Goal: Task Accomplishment & Management: Complete application form

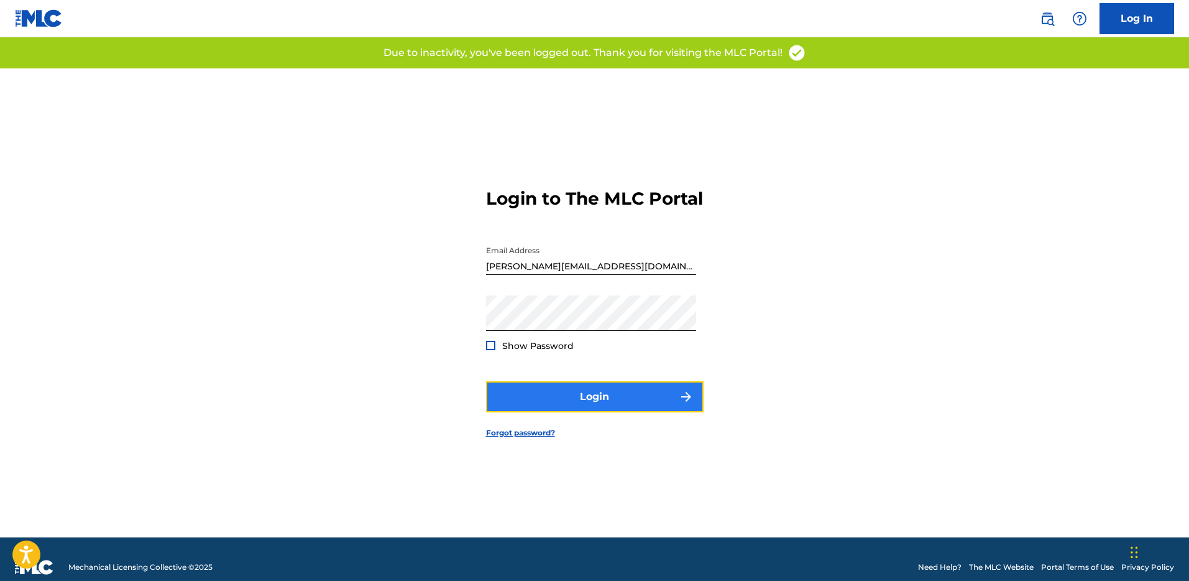
click at [606, 412] on button "Login" at bounding box center [595, 396] width 218 height 31
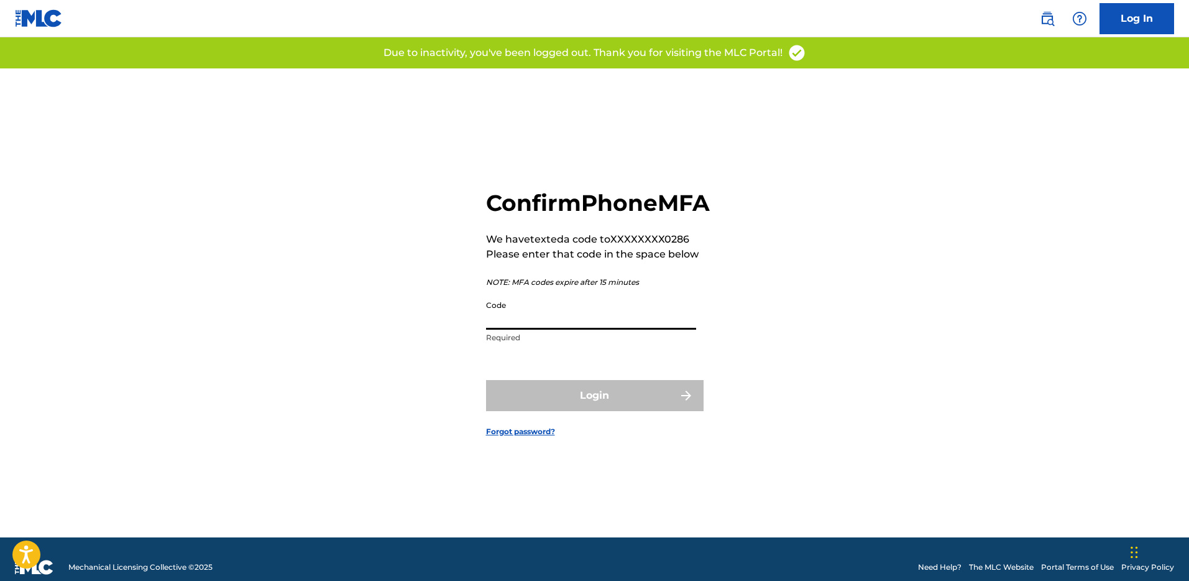
click at [569, 329] on input "Code" at bounding box center [591, 311] width 210 height 35
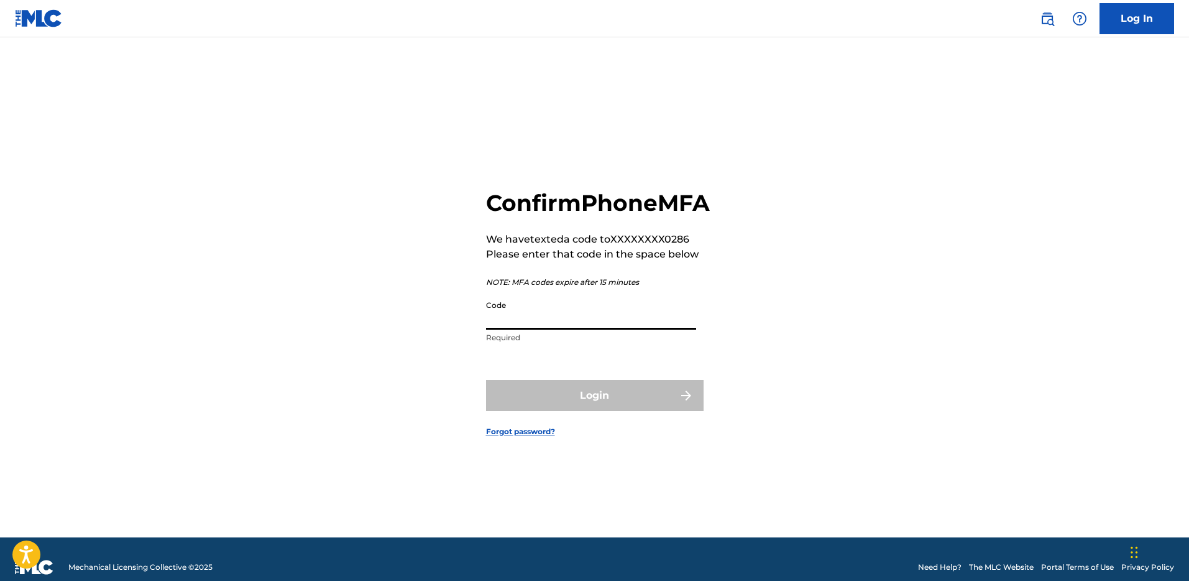
click at [569, 329] on input "Code" at bounding box center [591, 311] width 210 height 35
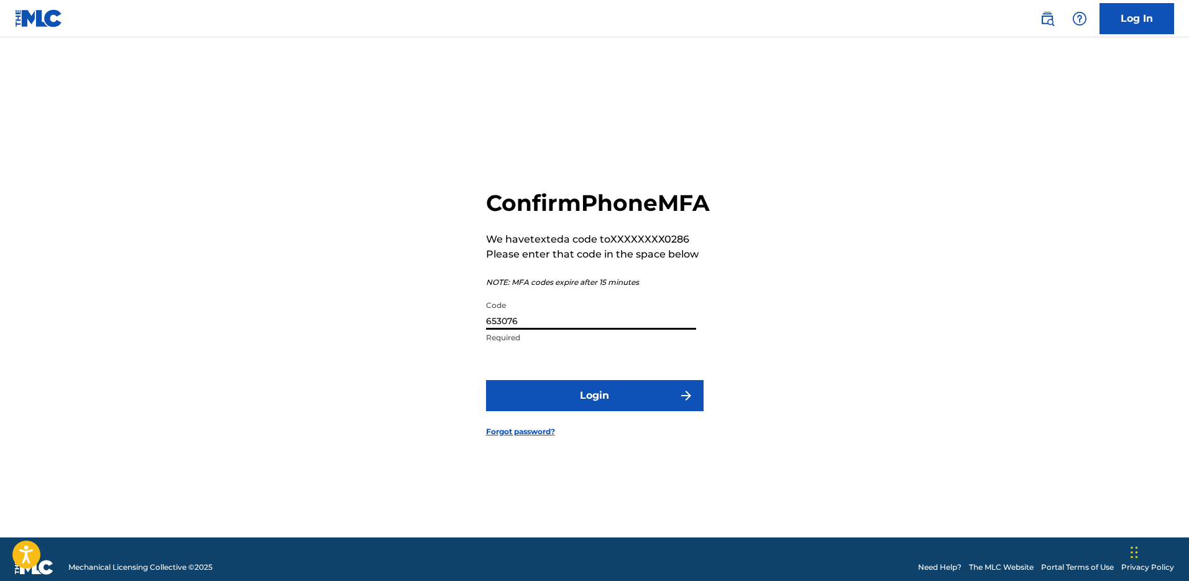
type input "653076"
click at [486, 380] on button "Login" at bounding box center [595, 395] width 218 height 31
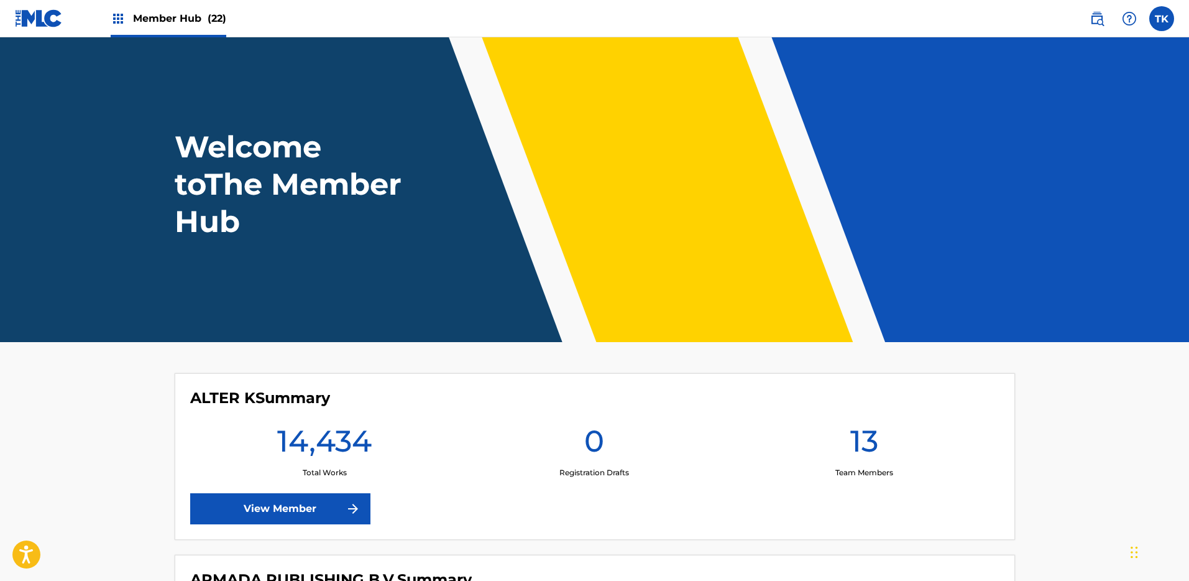
scroll to position [455, 0]
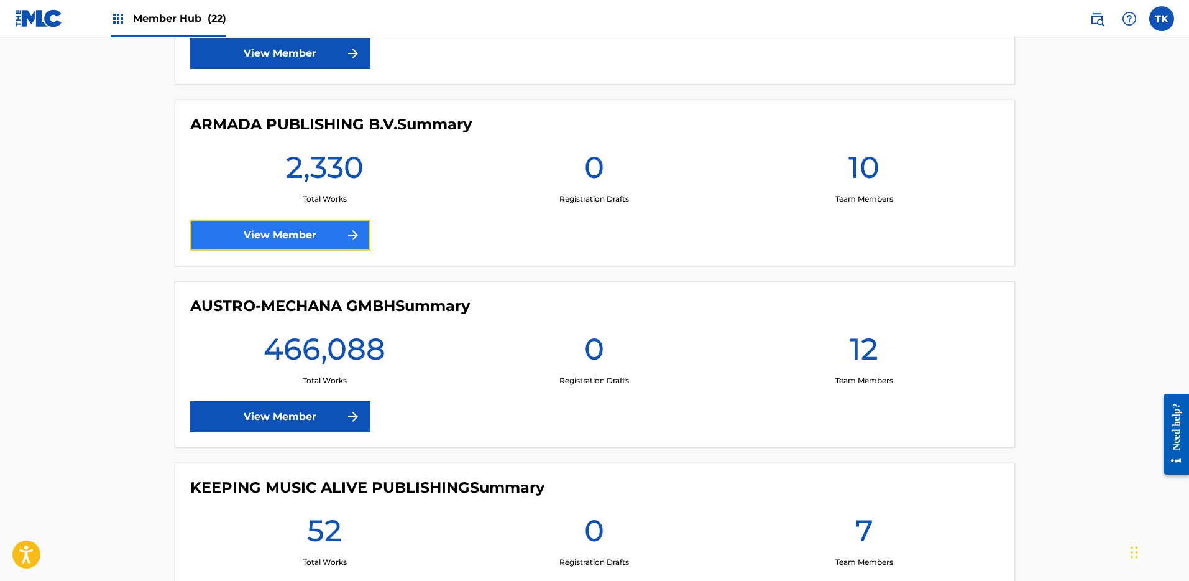
click at [295, 230] on link "View Member" at bounding box center [280, 234] width 180 height 31
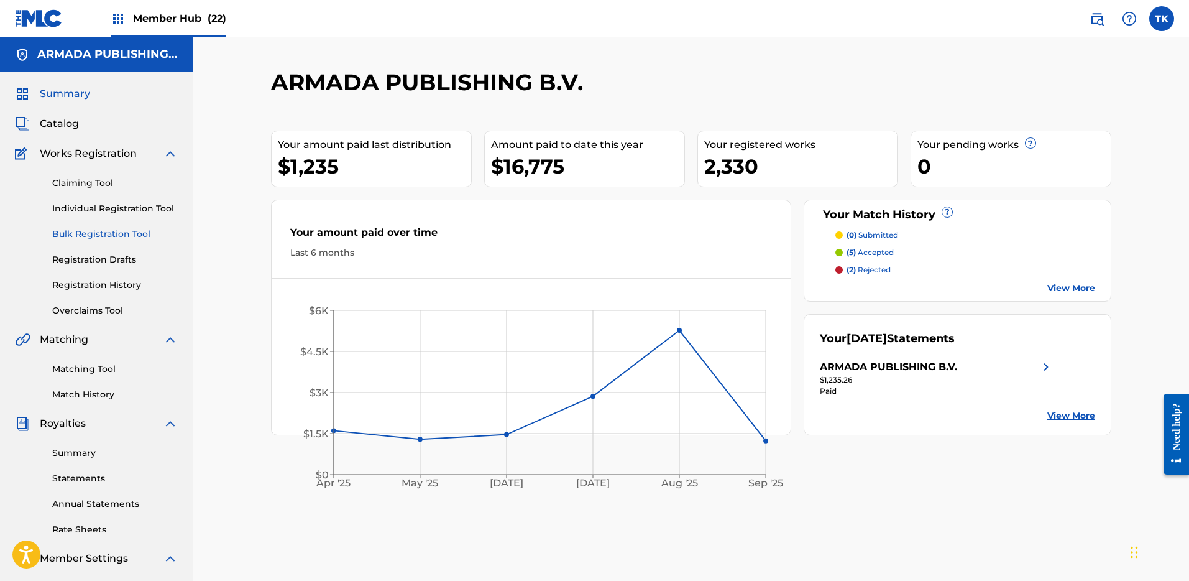
click at [99, 231] on link "Bulk Registration Tool" at bounding box center [115, 233] width 126 height 13
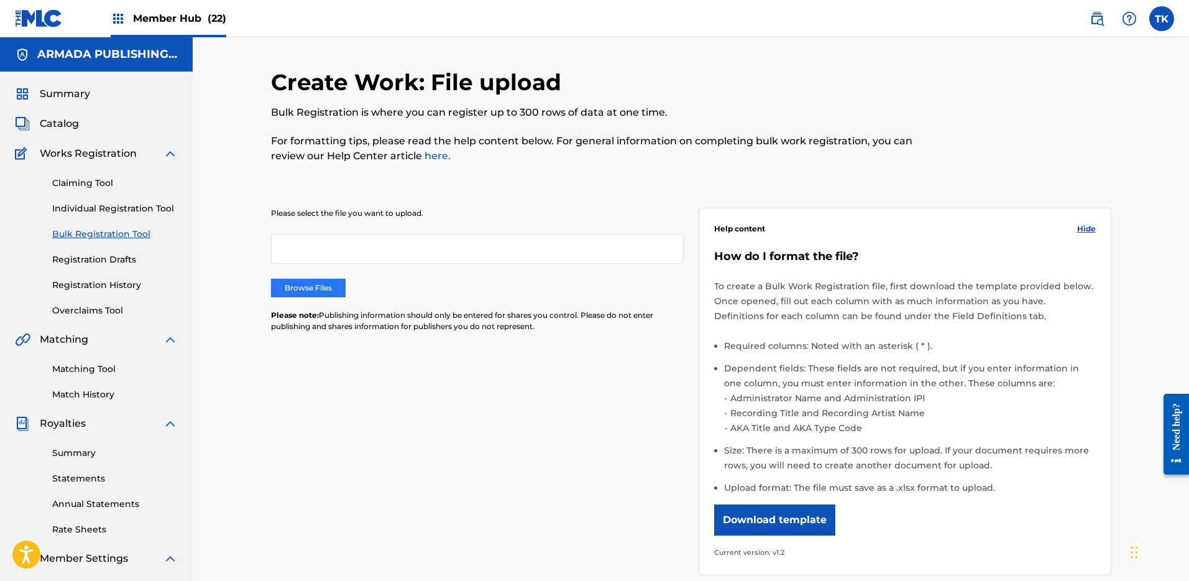
click at [321, 288] on label "Browse Files" at bounding box center [308, 287] width 75 height 19
click at [0, 0] on input "Browse Files" at bounding box center [0, 0] width 0 height 0
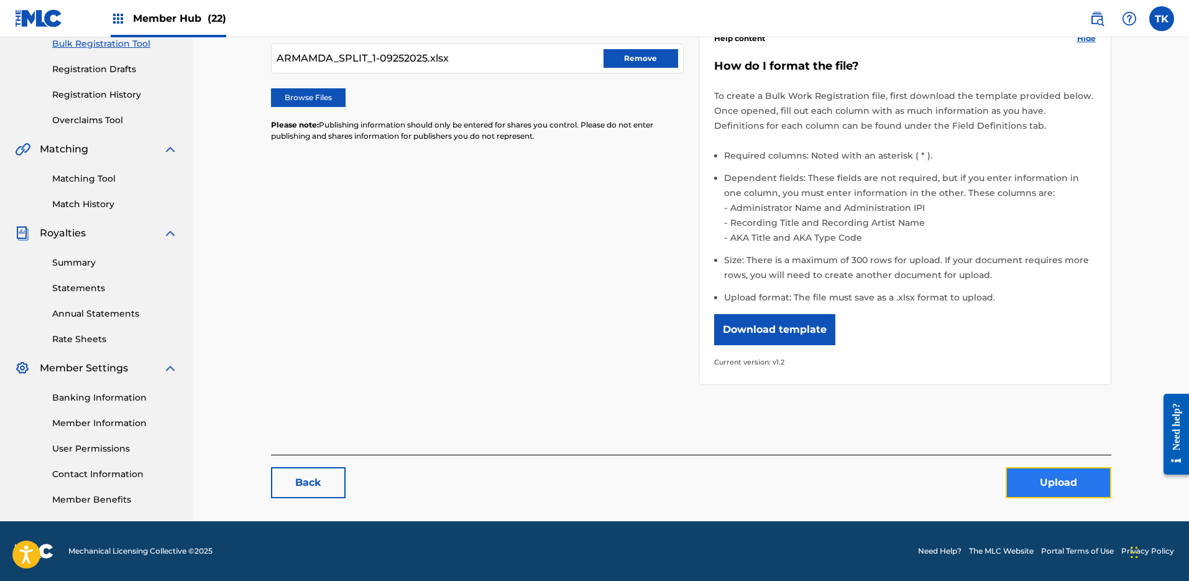
click at [1069, 484] on button "Upload" at bounding box center [1059, 482] width 106 height 31
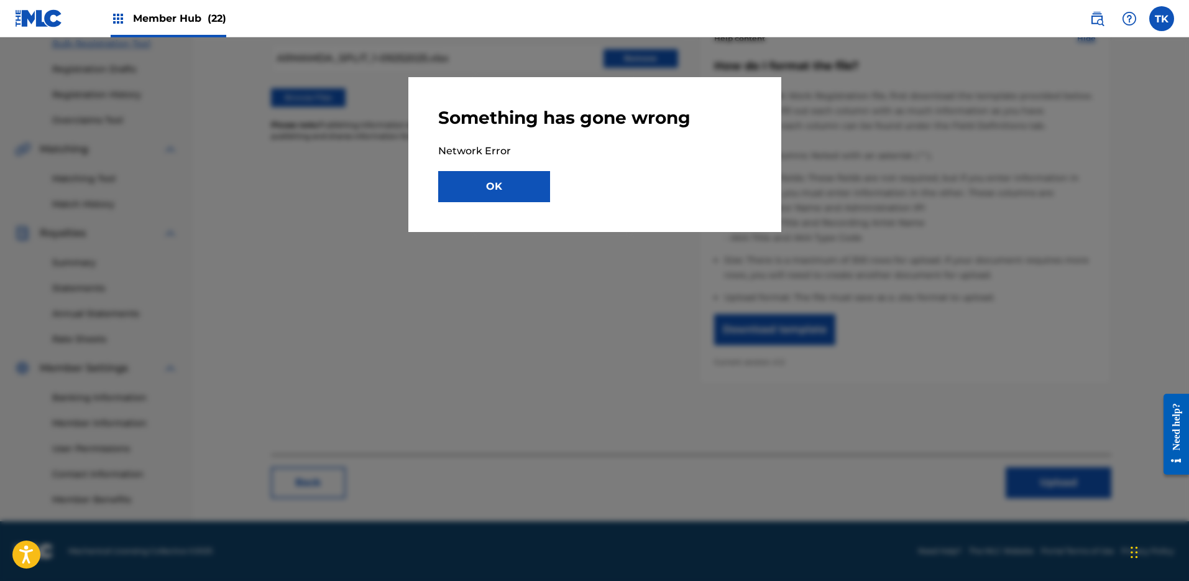
click at [495, 206] on div "Something has gone wrong Network Error OK" at bounding box center [594, 154] width 373 height 155
click at [493, 183] on button "OK" at bounding box center [494, 186] width 112 height 31
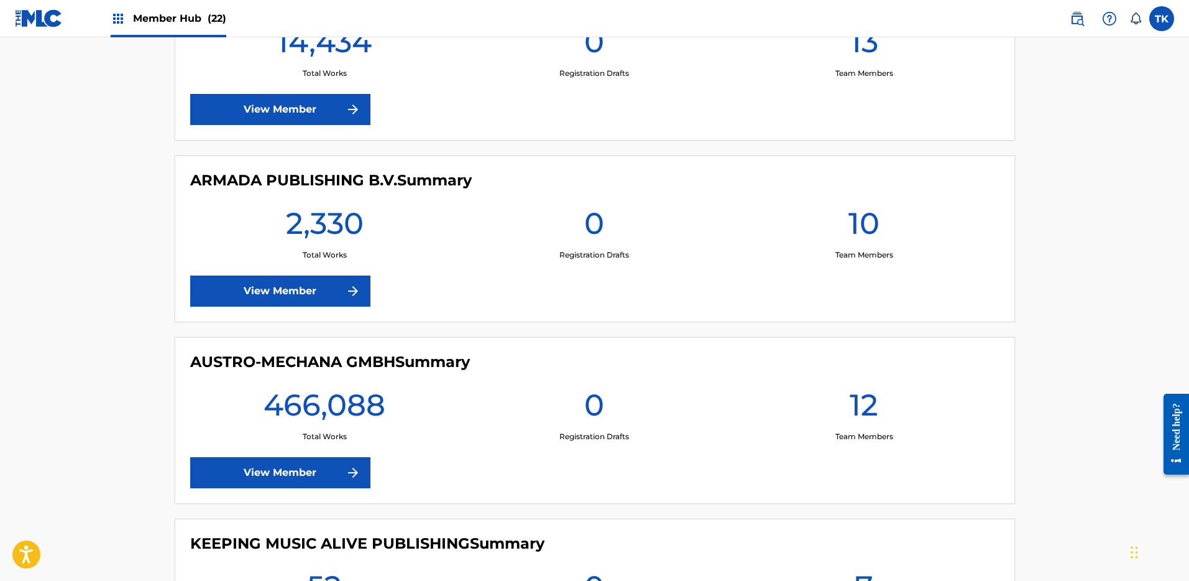
scroll to position [399, 0]
click at [290, 300] on link "View Member" at bounding box center [280, 290] width 180 height 31
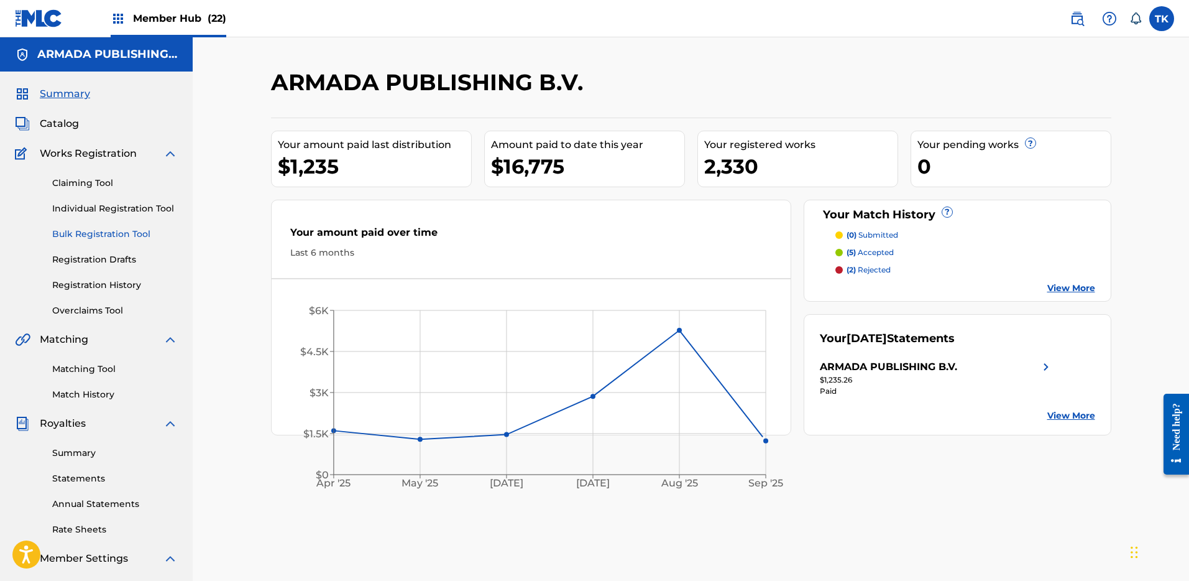
click at [106, 233] on link "Bulk Registration Tool" at bounding box center [115, 233] width 126 height 13
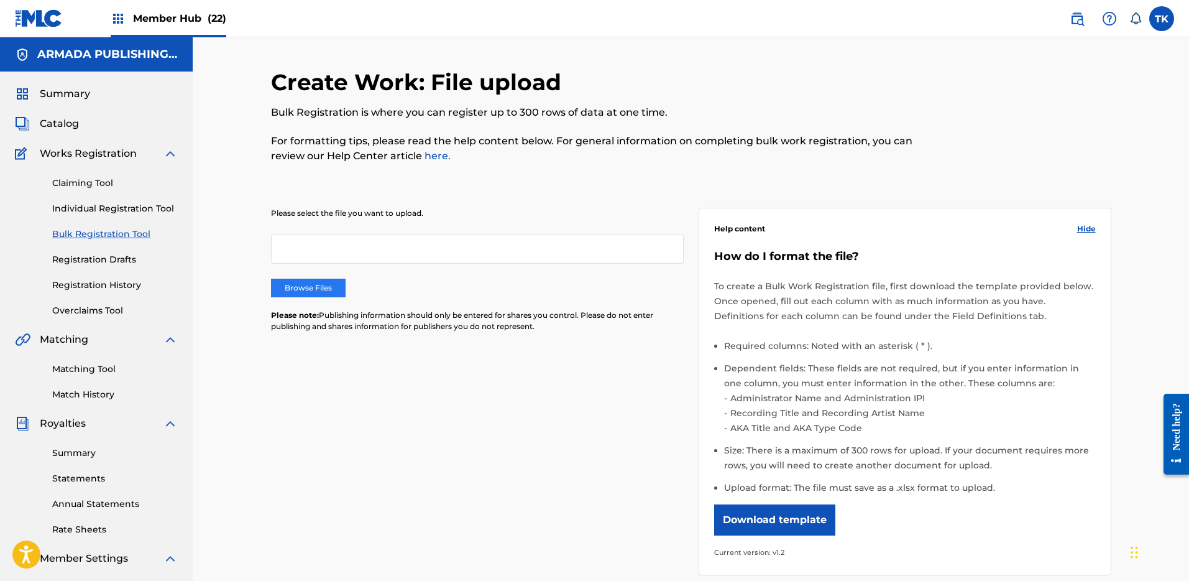
click at [319, 282] on label "Browse Files" at bounding box center [308, 287] width 75 height 19
click at [0, 0] on input "Browse Files" at bounding box center [0, 0] width 0 height 0
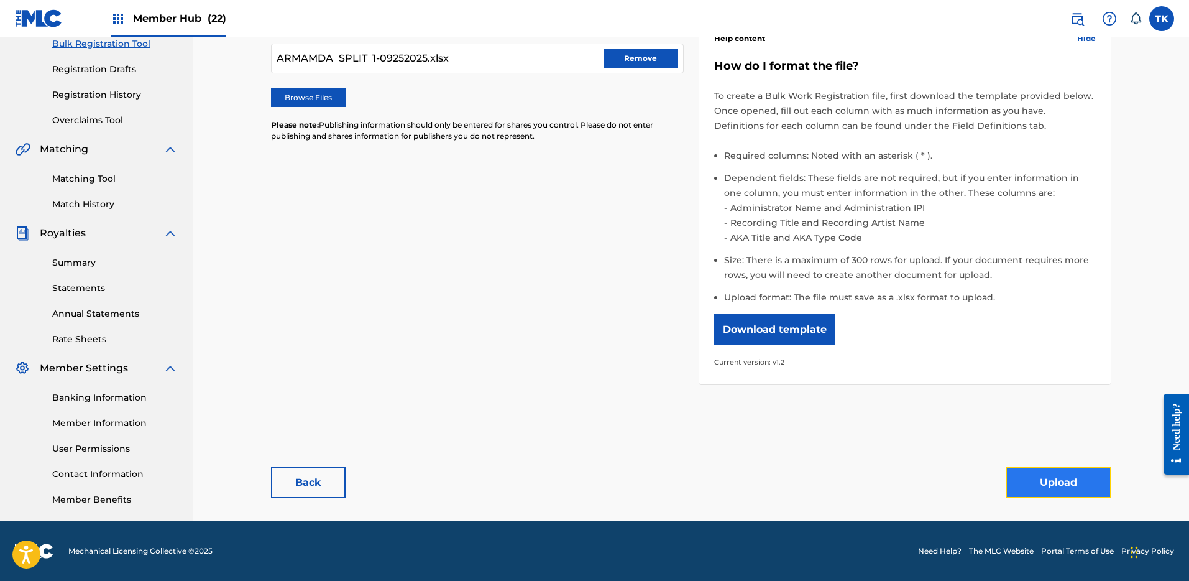
click at [1053, 483] on button "Upload" at bounding box center [1059, 482] width 106 height 31
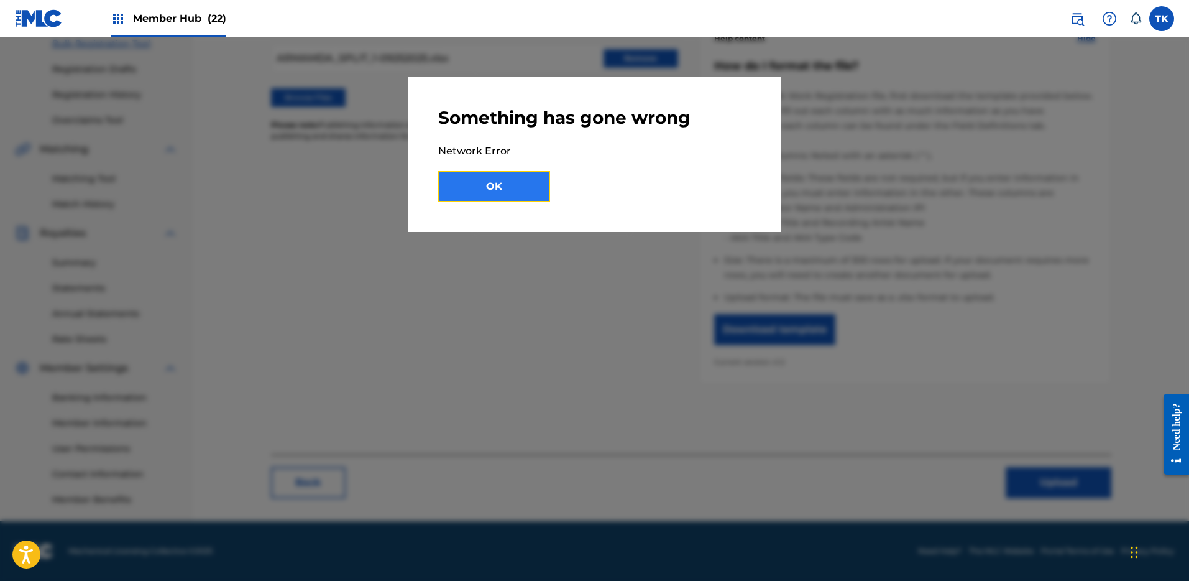
click at [538, 193] on button "OK" at bounding box center [494, 186] width 112 height 31
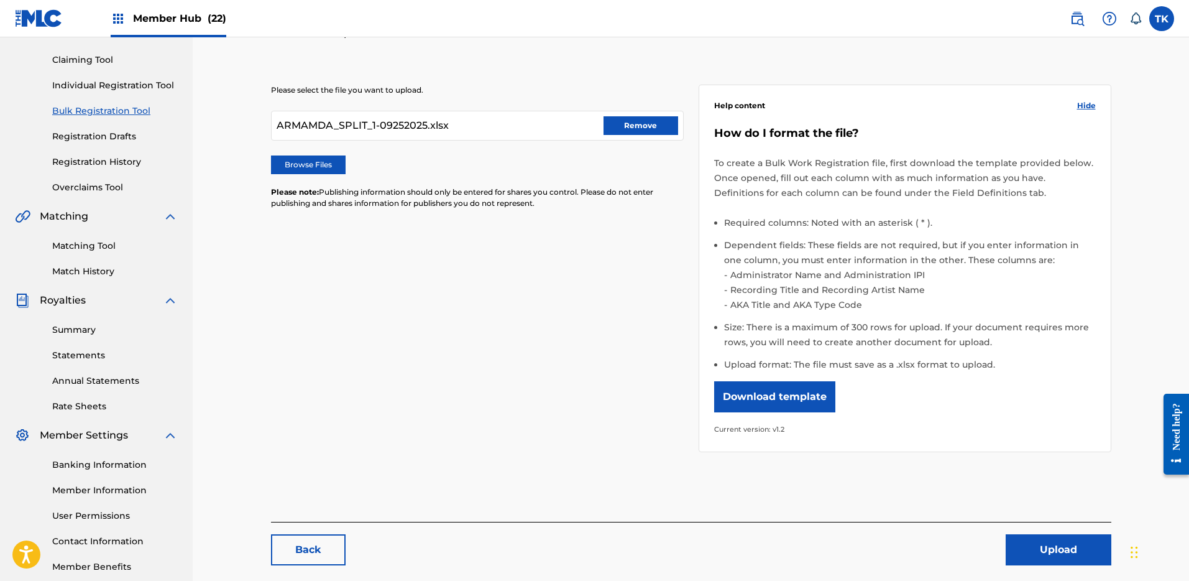
scroll to position [0, 0]
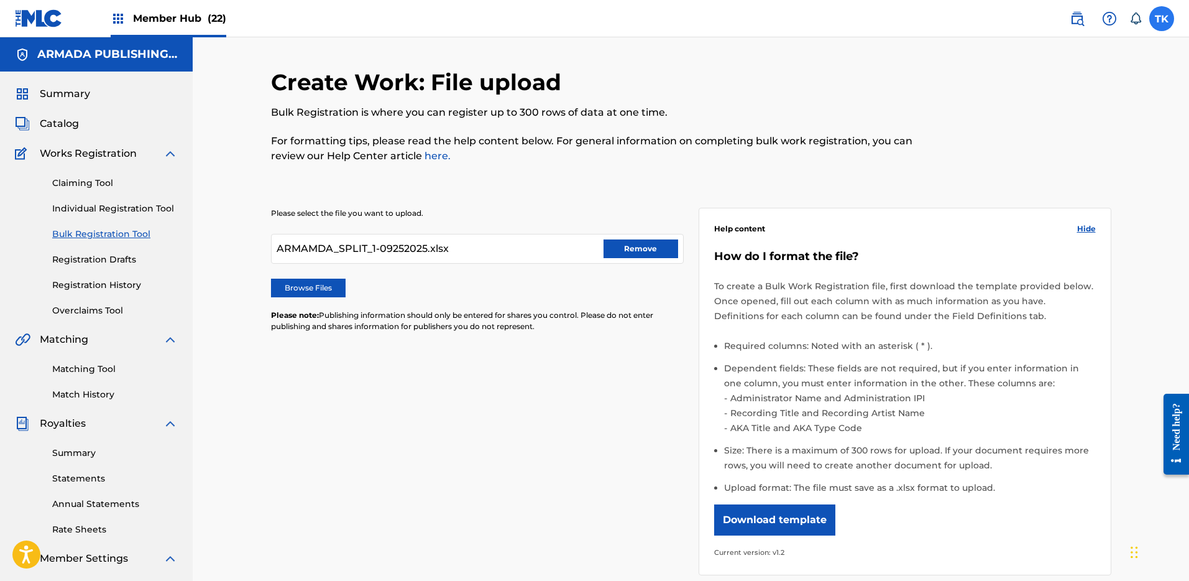
click at [1160, 22] on label at bounding box center [1161, 18] width 25 height 25
click at [1162, 19] on input "TK [PERSON_NAME]-Lindsey [EMAIL_ADDRESS][DOMAIN_NAME] Notification Preferences …" at bounding box center [1162, 19] width 0 height 0
drag, startPoint x: 873, startPoint y: 101, endPoint x: 529, endPoint y: 90, distance: 343.9
click at [873, 101] on div "Create Work: File upload Bulk Registration is where you can register up to 300 …" at bounding box center [594, 122] width 647 height 109
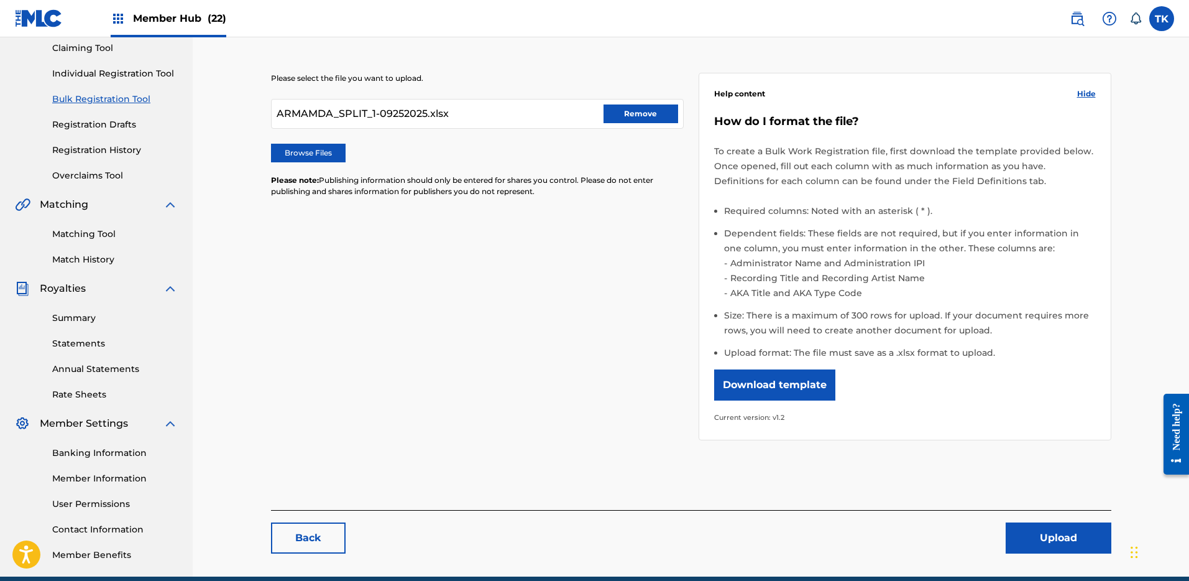
click at [901, 291] on li "AKA Title and AKA Type Code" at bounding box center [911, 292] width 369 height 15
click at [894, 278] on li "Recording Title and Recording Artist Name" at bounding box center [911, 277] width 369 height 15
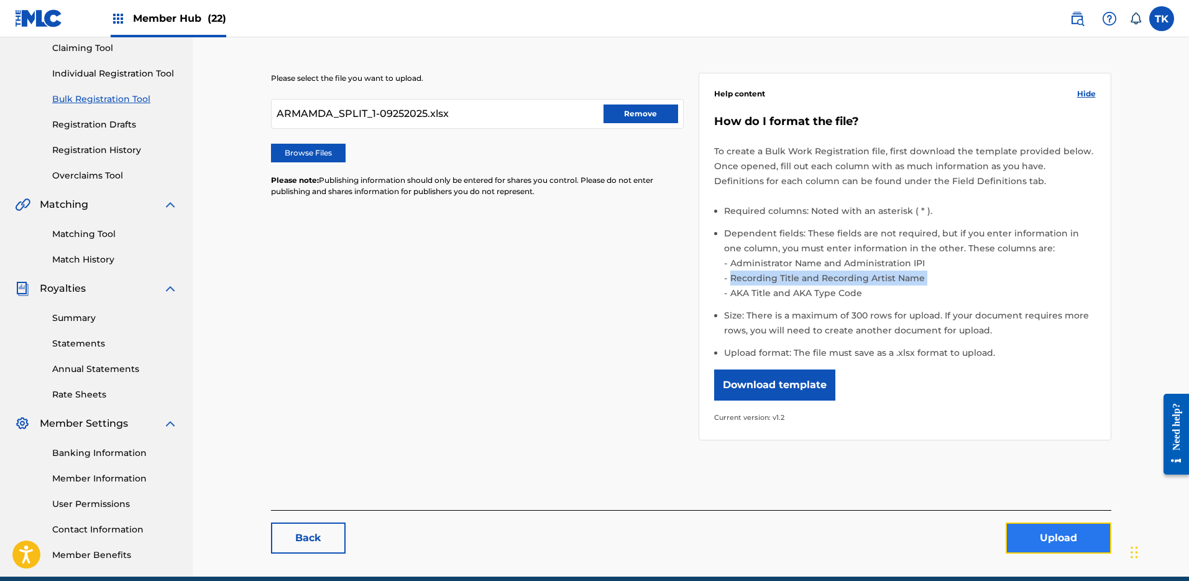
click at [1030, 538] on button "Upload" at bounding box center [1059, 537] width 106 height 31
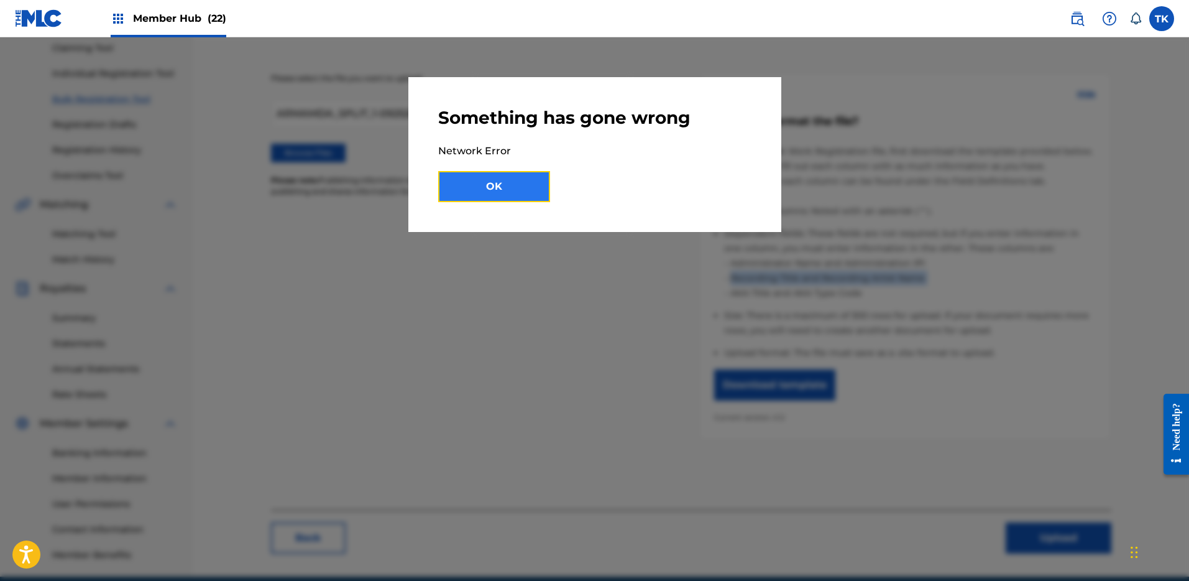
click at [480, 200] on button "OK" at bounding box center [494, 186] width 112 height 31
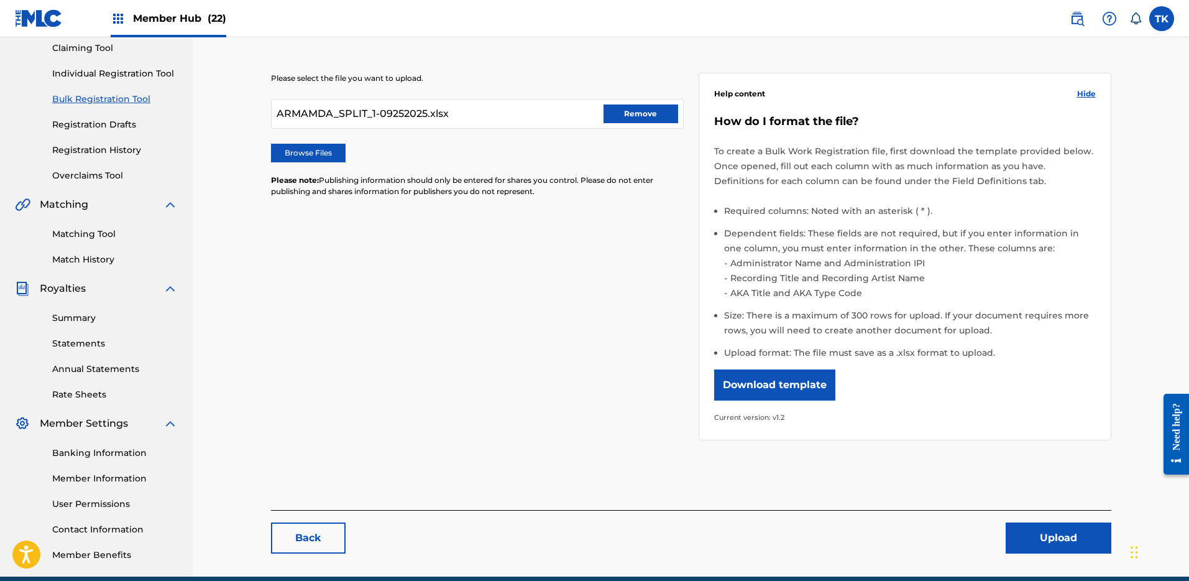
click at [462, 164] on div "Please select the file you want to upload. ARMAMDA_SPLIT_1-09252025.xlsx Remove…" at bounding box center [477, 142] width 413 height 139
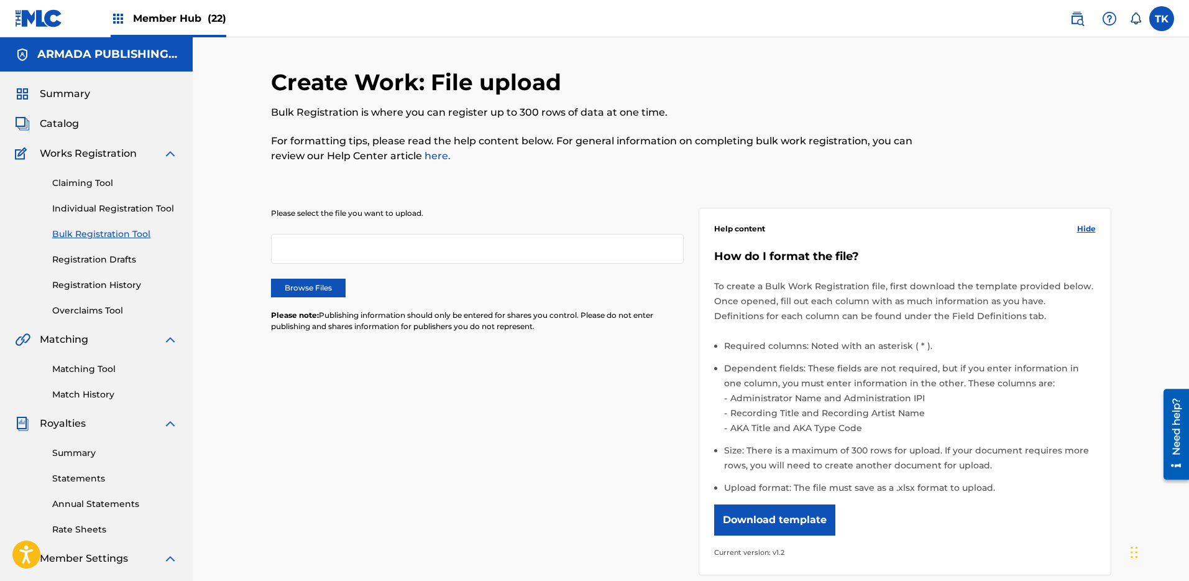
drag, startPoint x: 454, startPoint y: 232, endPoint x: 438, endPoint y: 249, distance: 22.9
click at [454, 233] on div "Please select the file you want to upload. Browse Files Please note: Publishing…" at bounding box center [477, 277] width 413 height 139
click at [342, 272] on div "Please select the file you want to upload. Browse Files Please note: Publishing…" at bounding box center [477, 277] width 413 height 139
click at [331, 289] on label "Browse Files" at bounding box center [308, 287] width 75 height 19
click at [0, 0] on input "Browse Files" at bounding box center [0, 0] width 0 height 0
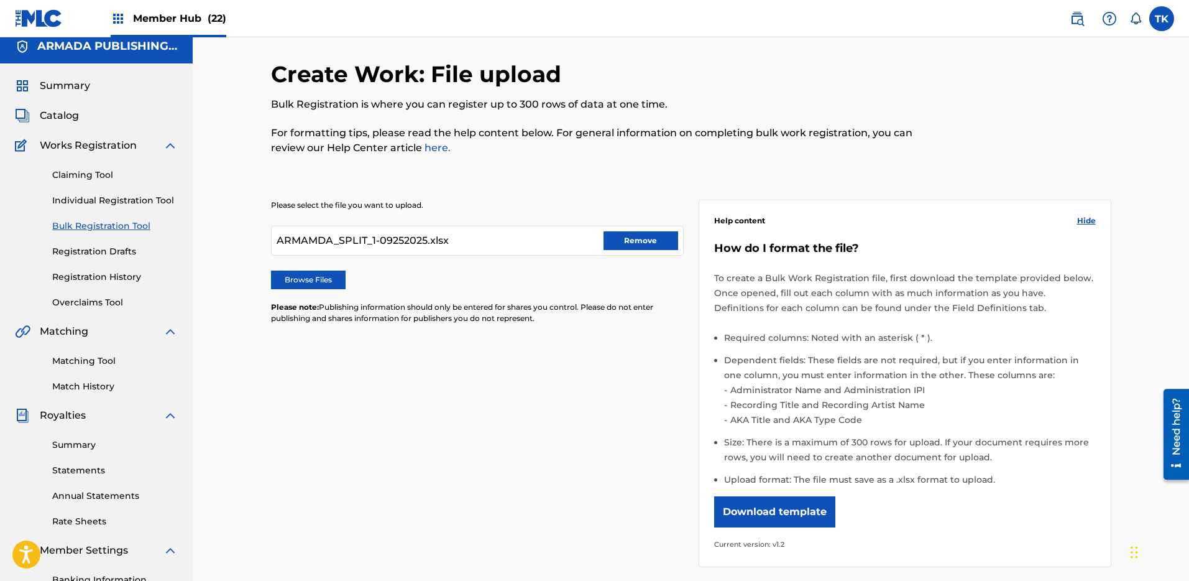
scroll to position [190, 0]
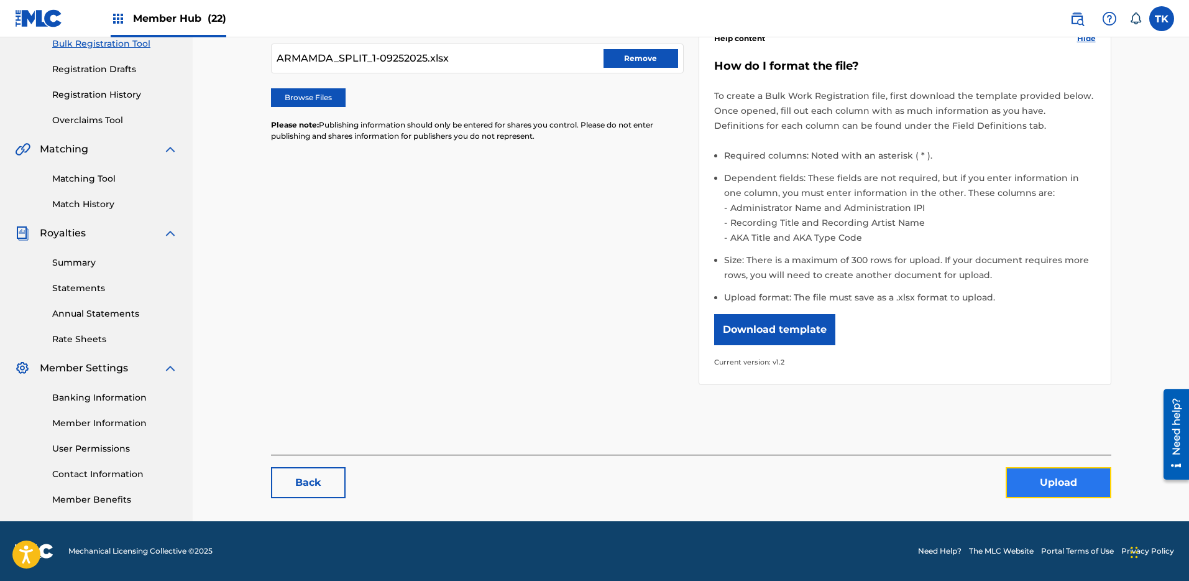
click at [1073, 482] on button "Upload" at bounding box center [1059, 482] width 106 height 31
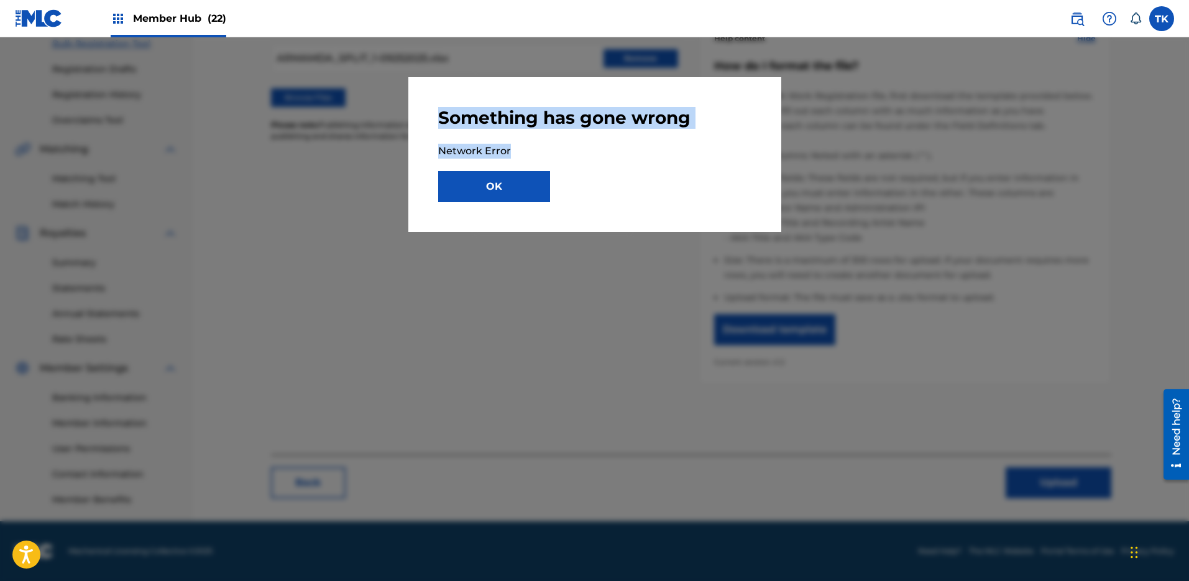
drag, startPoint x: 641, startPoint y: 147, endPoint x: 419, endPoint y: 112, distance: 224.5
click at [419, 112] on div "Something has gone wrong Network Error OK" at bounding box center [594, 154] width 373 height 155
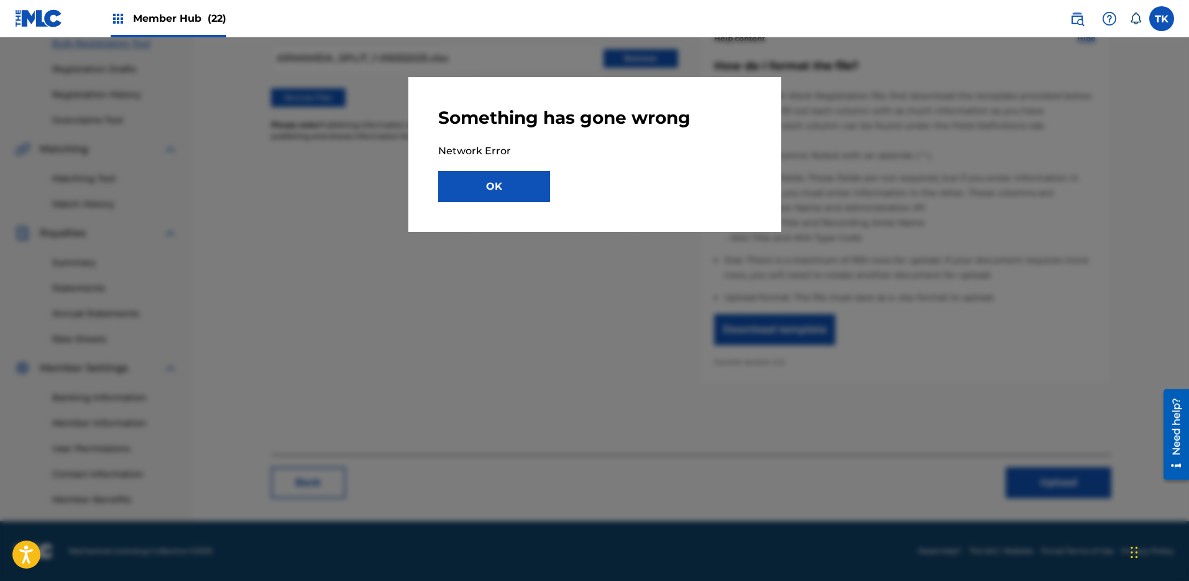
click at [626, 203] on div "Something has gone wrong Network Error OK" at bounding box center [594, 154] width 373 height 155
click at [470, 195] on button "OK" at bounding box center [494, 186] width 112 height 31
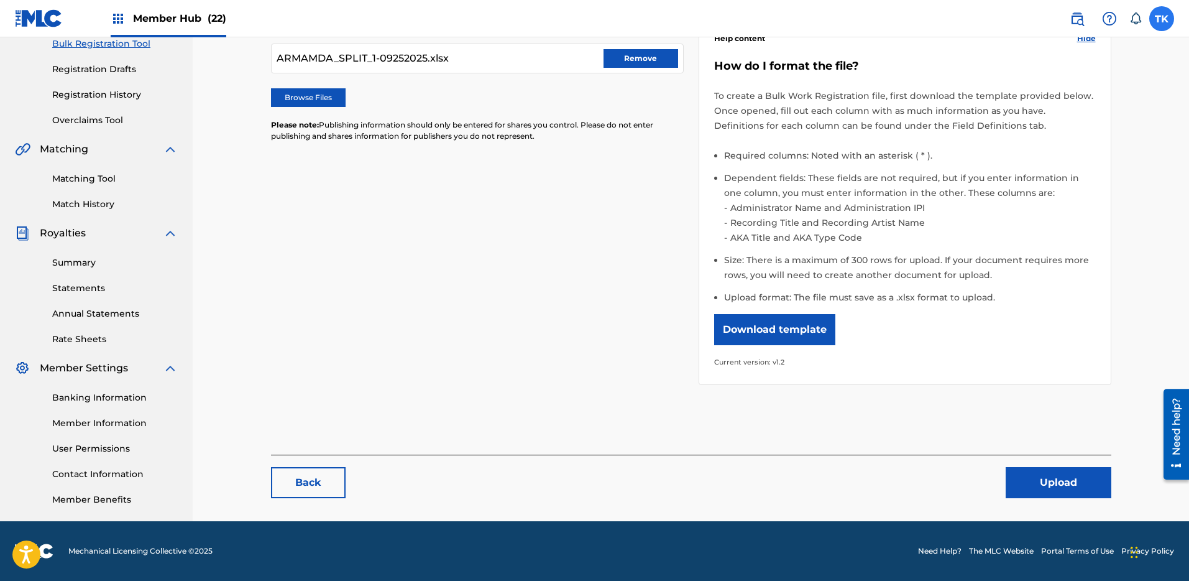
click at [1172, 22] on label at bounding box center [1161, 18] width 25 height 25
click at [1162, 19] on input "TK [PERSON_NAME]-Lindsey [EMAIL_ADDRESS][DOMAIN_NAME] Notification Preferences …" at bounding box center [1162, 19] width 0 height 0
click at [1051, 175] on p "Log out" at bounding box center [1041, 175] width 29 height 11
click at [1162, 19] on input "TK [PERSON_NAME]-Lindsey [EMAIL_ADDRESS][DOMAIN_NAME] Notification Preferences …" at bounding box center [1162, 19] width 0 height 0
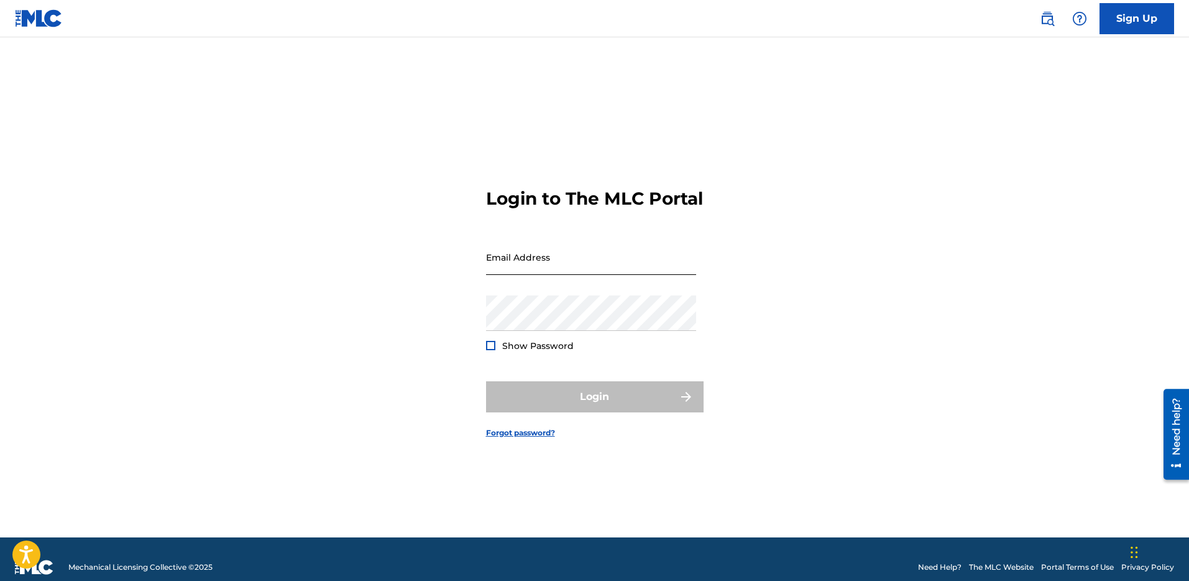
click at [590, 275] on input "Email Address" at bounding box center [591, 256] width 210 height 35
type input "[PERSON_NAME][EMAIL_ADDRESS][DOMAIN_NAME]"
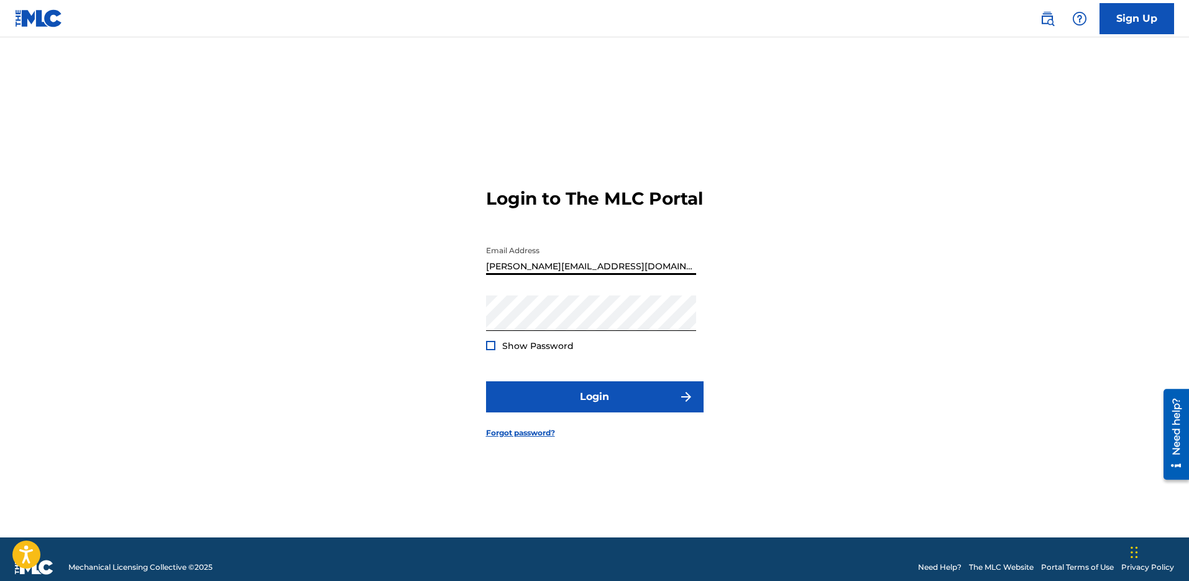
click at [486, 381] on button "Login" at bounding box center [595, 396] width 218 height 31
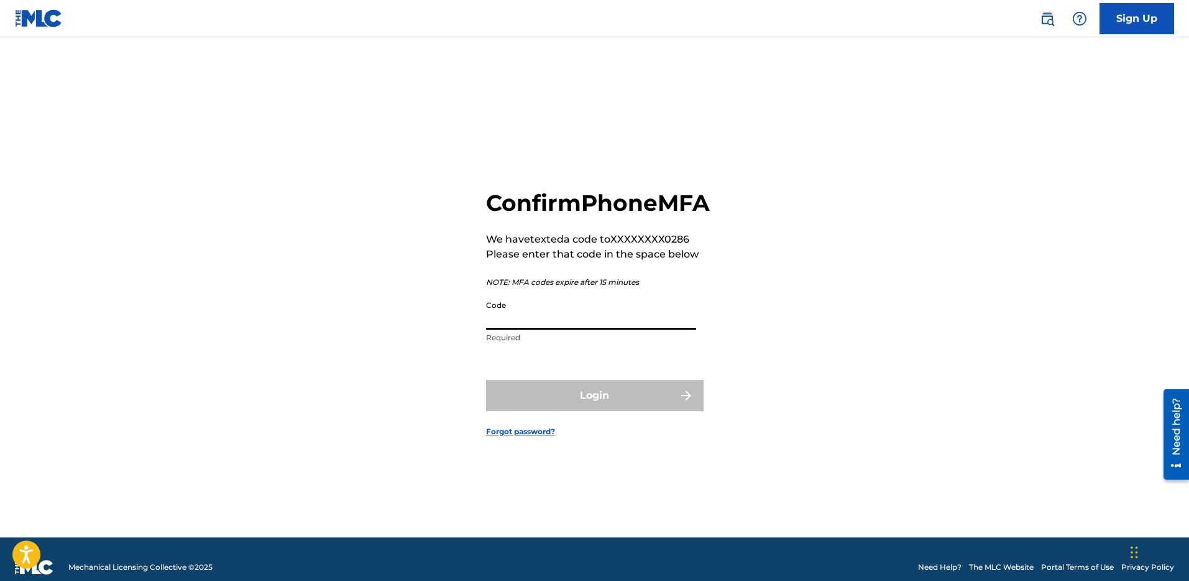
click at [578, 329] on input "Code" at bounding box center [591, 311] width 210 height 35
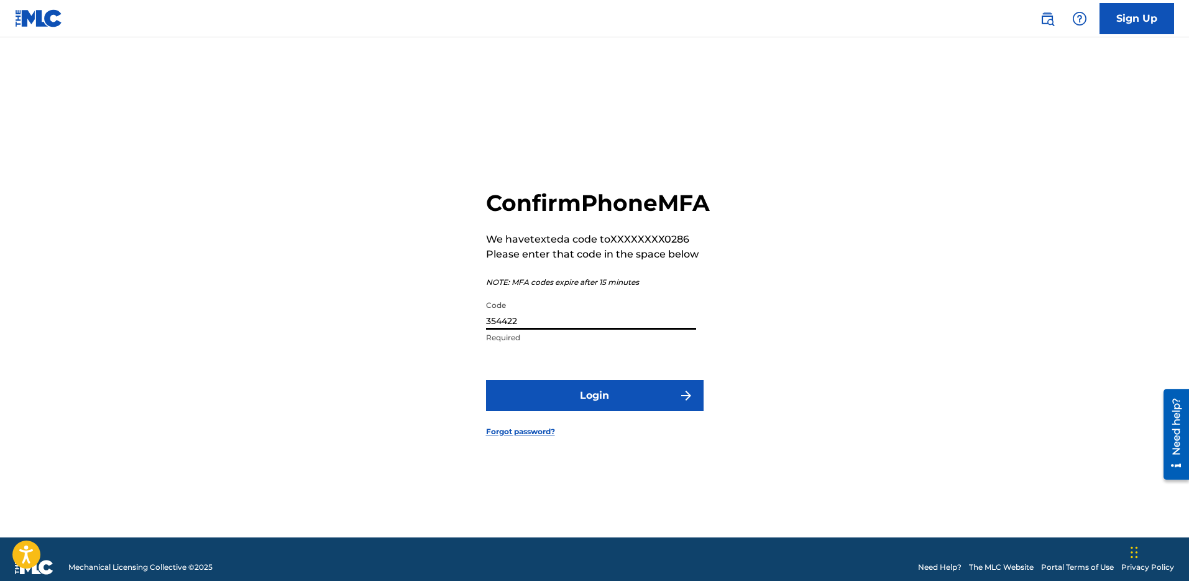
type input "354422"
click at [486, 380] on button "Login" at bounding box center [595, 395] width 218 height 31
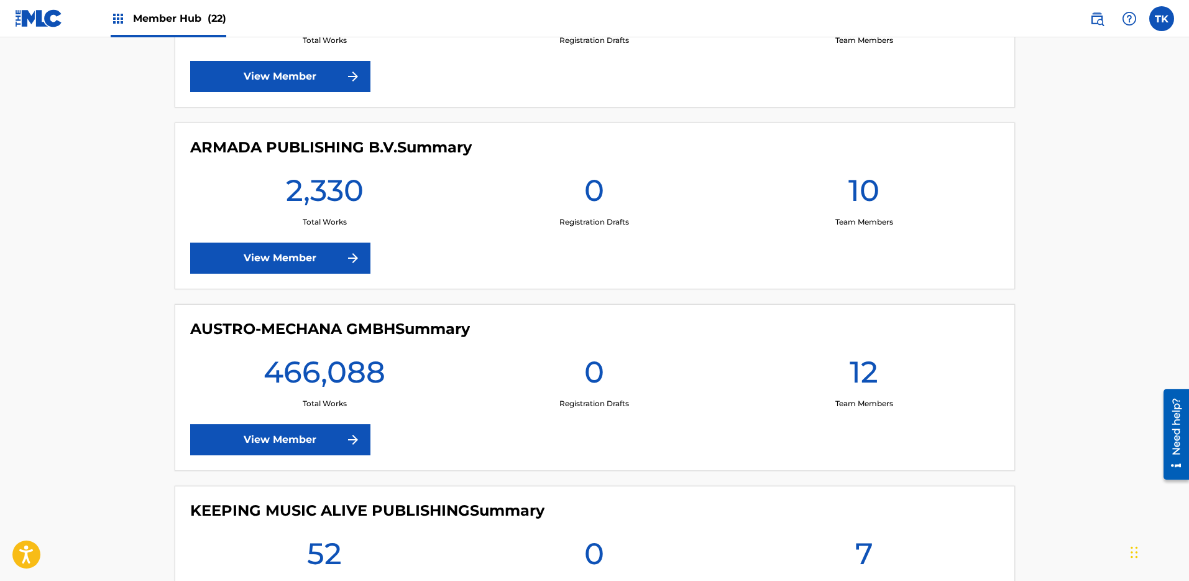
scroll to position [369, 0]
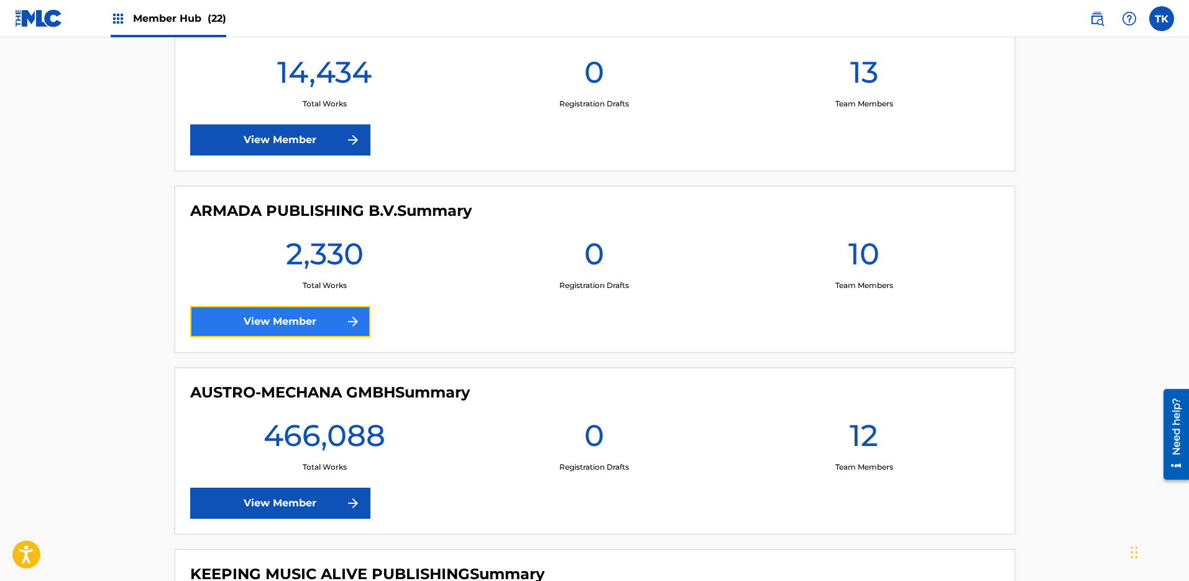
click at [306, 312] on link "View Member" at bounding box center [280, 321] width 180 height 31
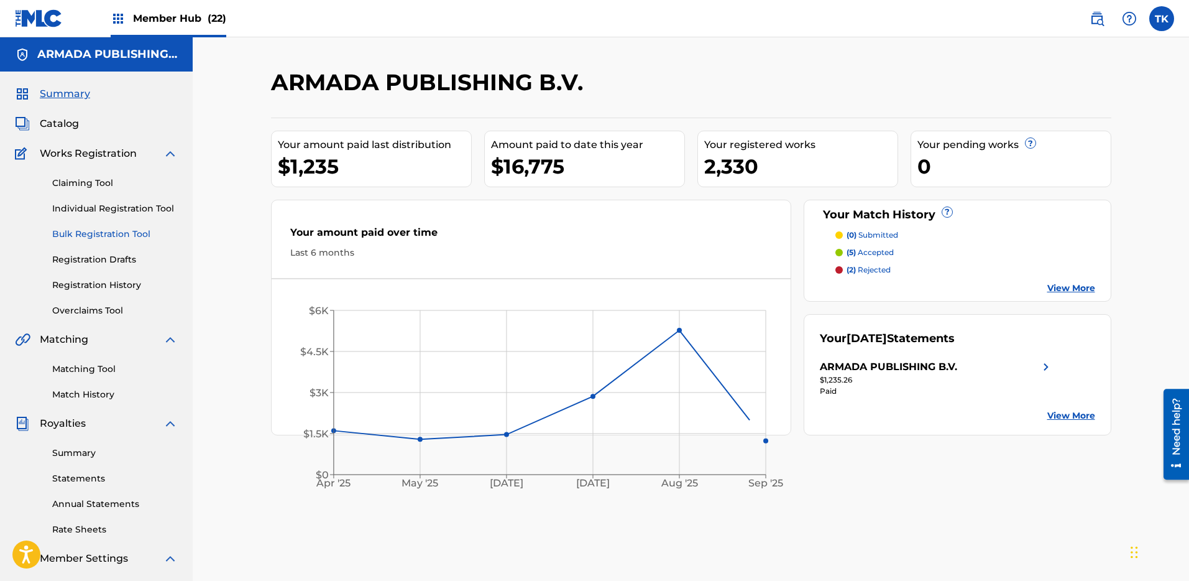
click at [95, 236] on link "Bulk Registration Tool" at bounding box center [115, 233] width 126 height 13
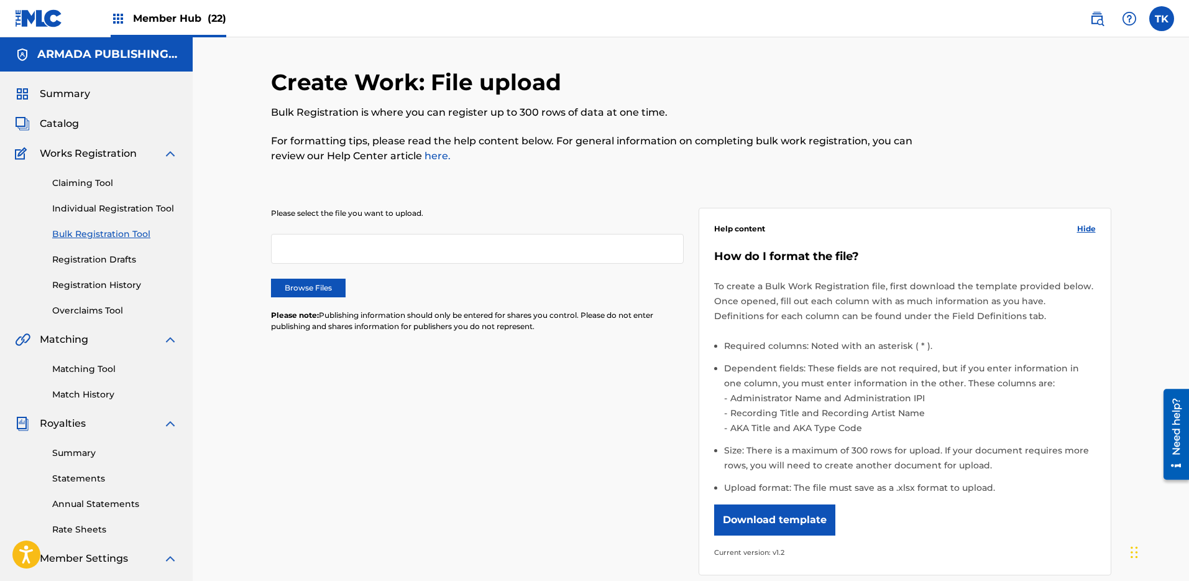
click at [321, 276] on div "Please select the file you want to upload. Browse Files Please note: Publishing…" at bounding box center [477, 277] width 413 height 139
click at [322, 283] on label "Browse Files" at bounding box center [308, 287] width 75 height 19
click at [0, 0] on input "Browse Files" at bounding box center [0, 0] width 0 height 0
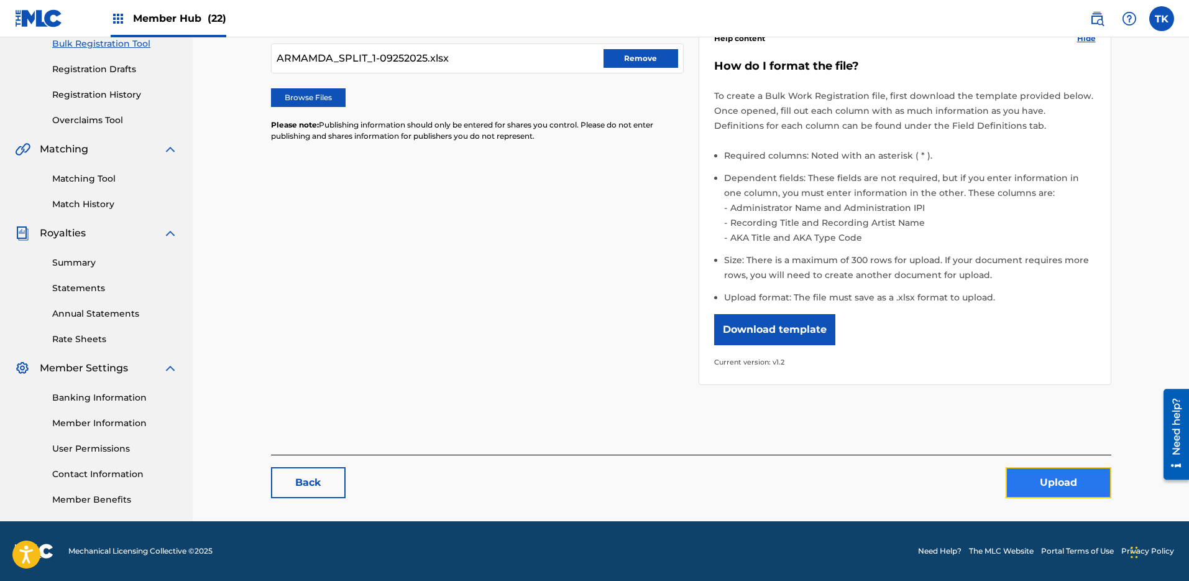
click at [1061, 476] on button "Upload" at bounding box center [1059, 482] width 106 height 31
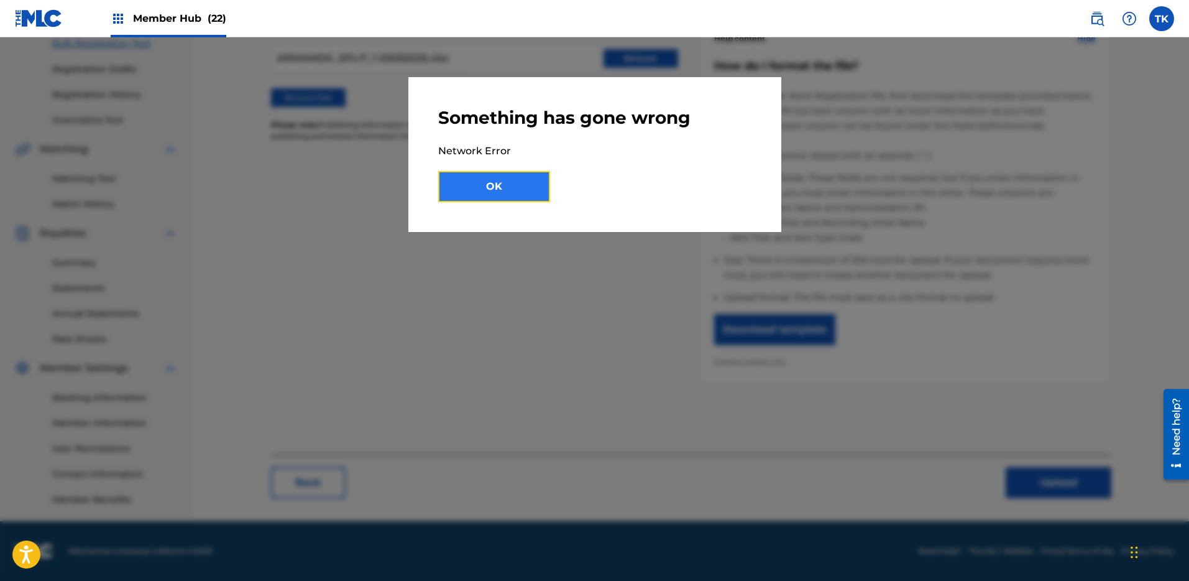
click at [497, 178] on button "OK" at bounding box center [494, 186] width 112 height 31
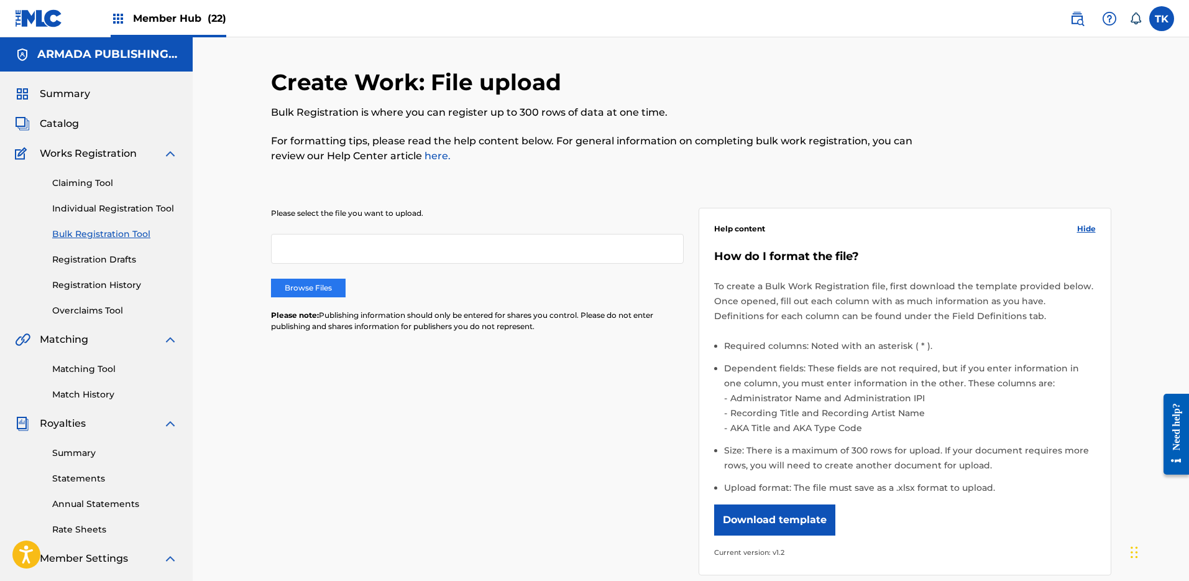
click at [317, 285] on label "Browse Files" at bounding box center [308, 287] width 75 height 19
click at [0, 0] on input "Browse Files" at bounding box center [0, 0] width 0 height 0
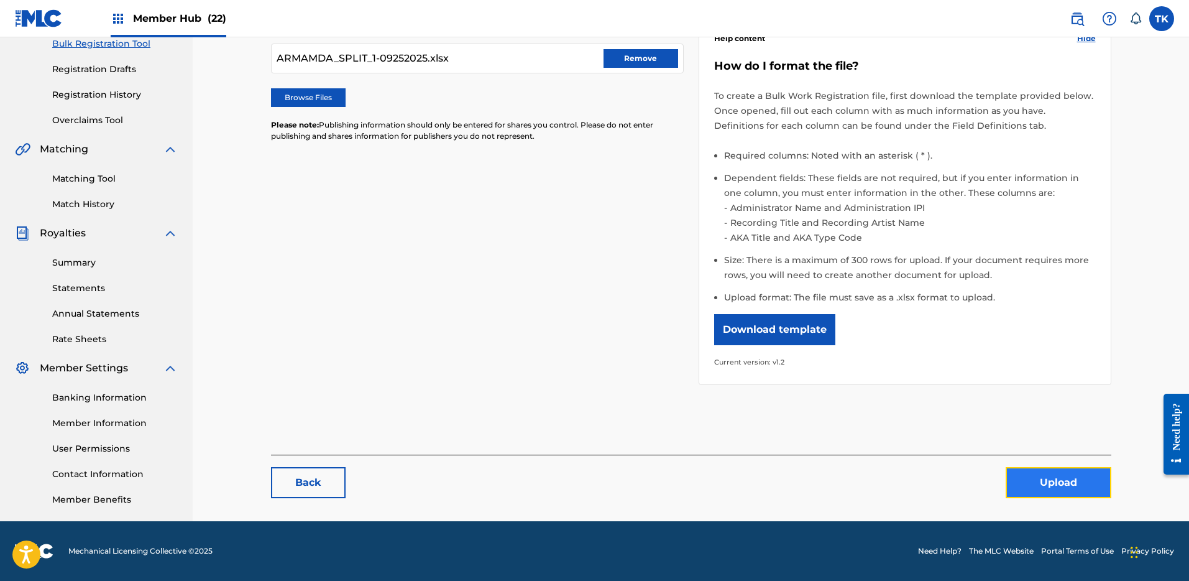
click at [1073, 477] on button "Upload" at bounding box center [1059, 482] width 106 height 31
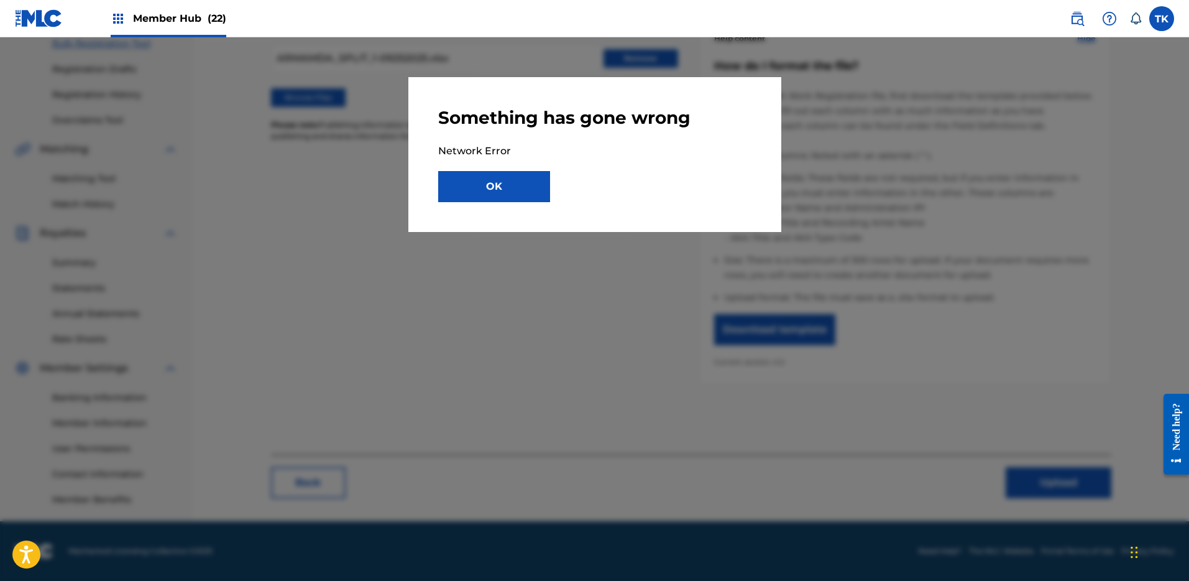
click at [508, 203] on div "Something has gone wrong Network Error OK" at bounding box center [594, 154] width 373 height 155
click at [505, 185] on button "OK" at bounding box center [494, 186] width 112 height 31
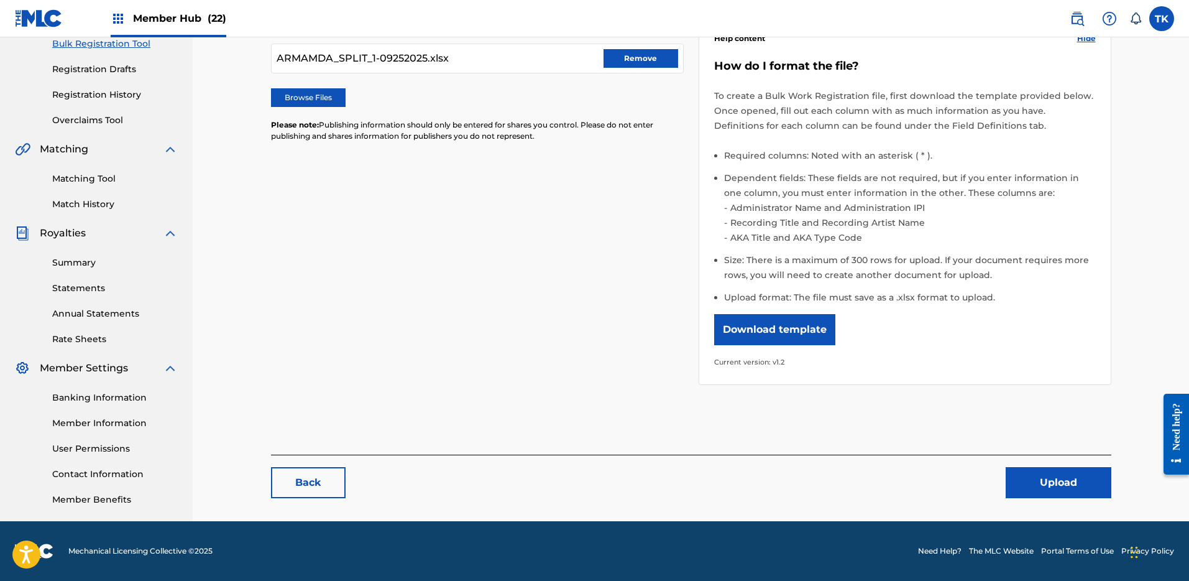
scroll to position [0, 0]
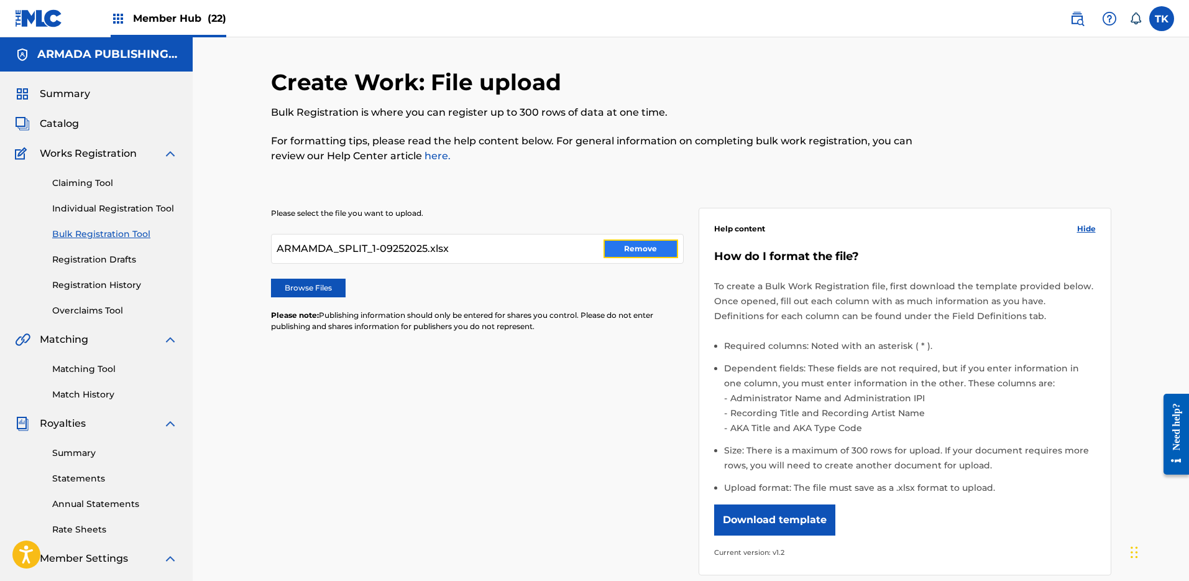
click at [637, 254] on button "Remove" at bounding box center [640, 248] width 75 height 19
click at [270, 282] on div "Create Work: File upload Bulk Registration is where you can register up to 300 …" at bounding box center [691, 389] width 870 height 643
click at [298, 284] on label "Browse Files" at bounding box center [308, 287] width 75 height 19
click at [0, 0] on input "Browse Files" at bounding box center [0, 0] width 0 height 0
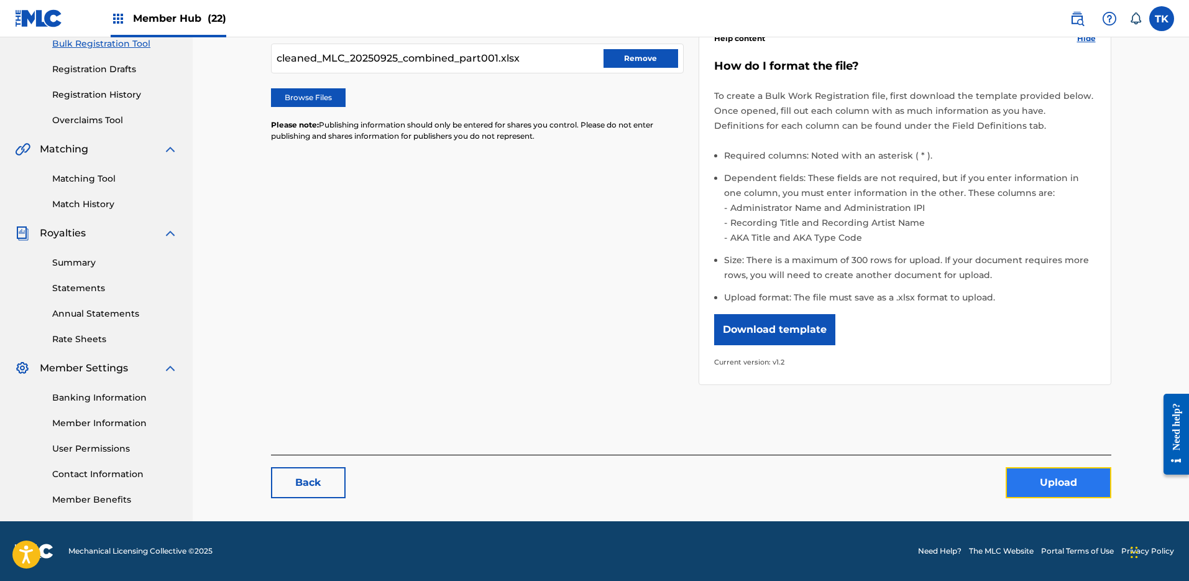
click at [1045, 470] on button "Upload" at bounding box center [1059, 482] width 106 height 31
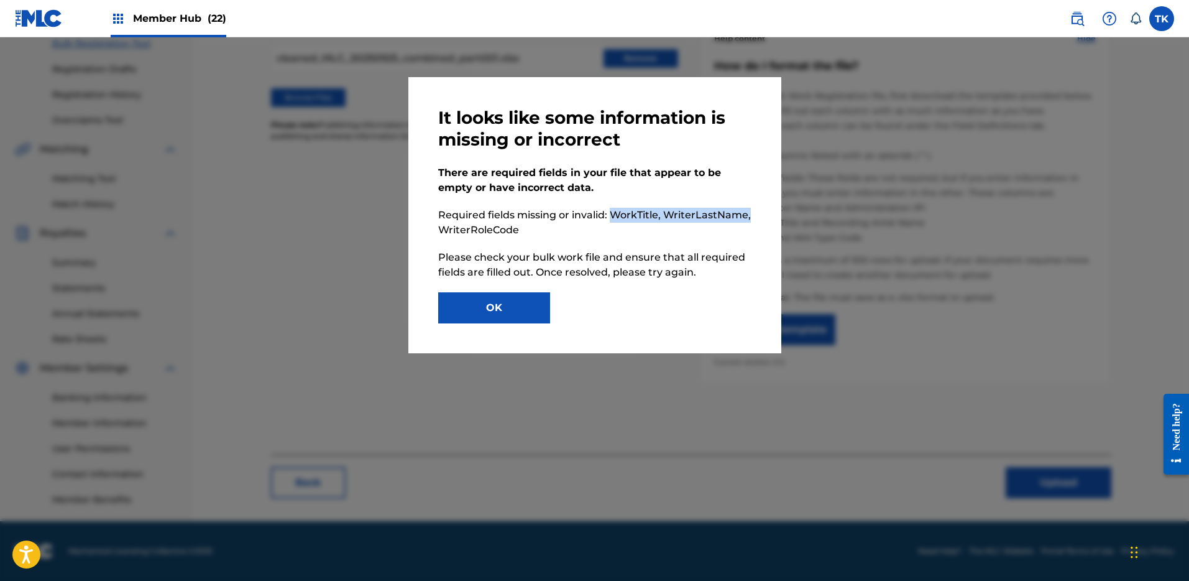
drag, startPoint x: 615, startPoint y: 210, endPoint x: 758, endPoint y: 216, distance: 143.1
click at [758, 216] on div "It looks like some information is missing or incorrect There are required field…" at bounding box center [594, 215] width 373 height 276
click at [534, 314] on button "OK" at bounding box center [494, 307] width 112 height 31
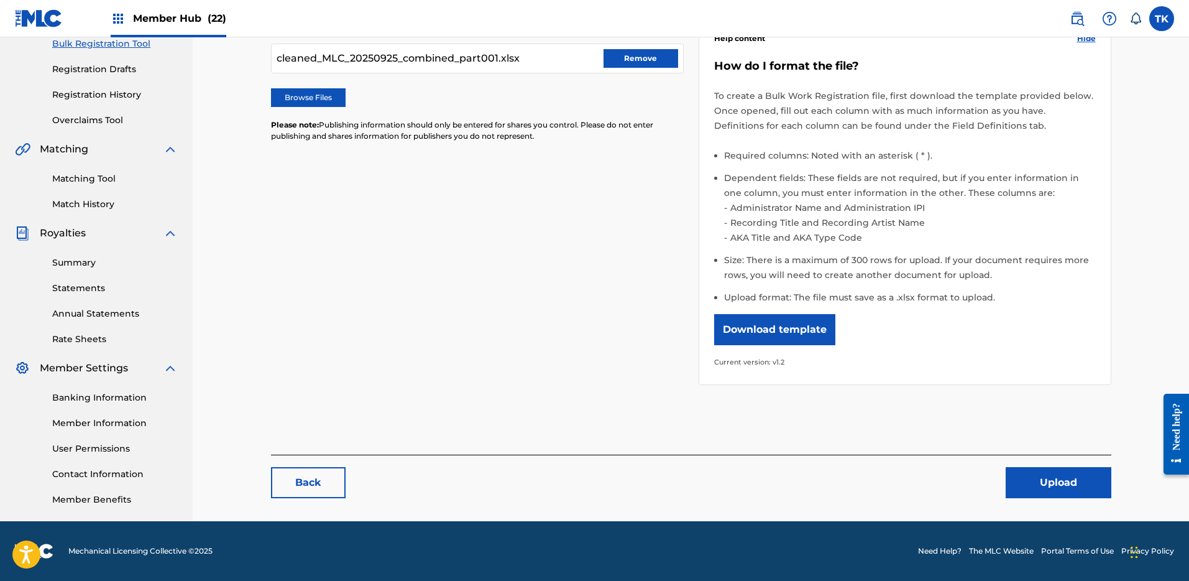
scroll to position [20, 0]
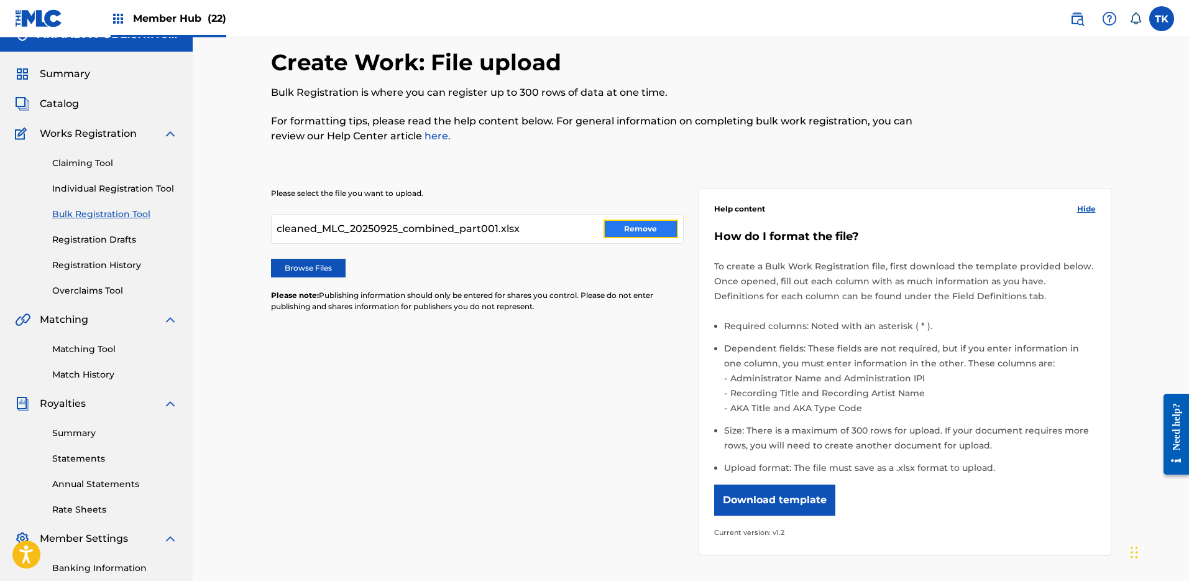
click at [630, 229] on button "Remove" at bounding box center [640, 228] width 75 height 19
